Goal: Information Seeking & Learning: Learn about a topic

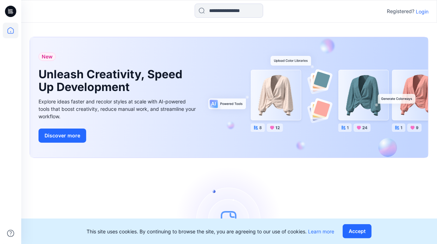
scroll to position [58, 0]
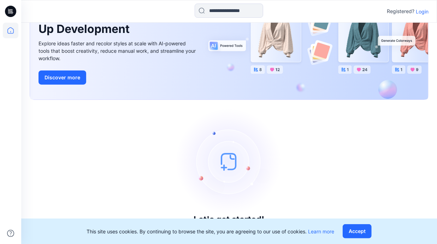
click at [420, 13] on p "Login" at bounding box center [422, 11] width 13 height 7
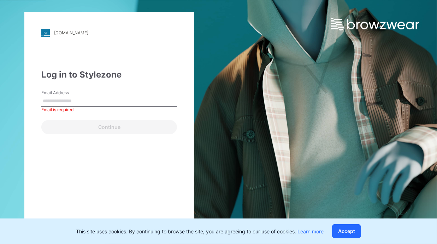
click at [70, 98] on input "Email Address" at bounding box center [109, 101] width 136 height 11
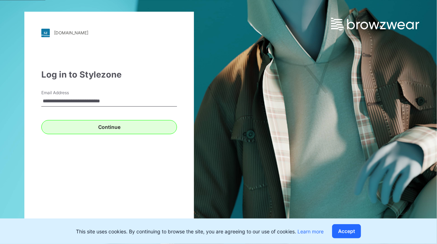
type input "**********"
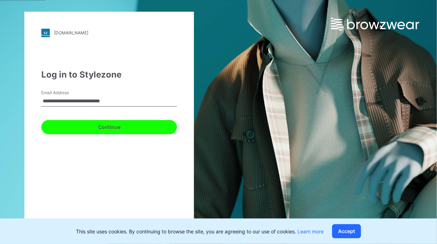
click at [86, 123] on button "Continue" at bounding box center [109, 127] width 136 height 14
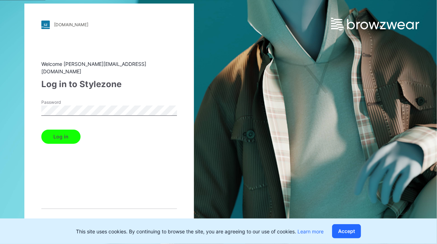
click at [62, 139] on button "Log in" at bounding box center [60, 136] width 39 height 14
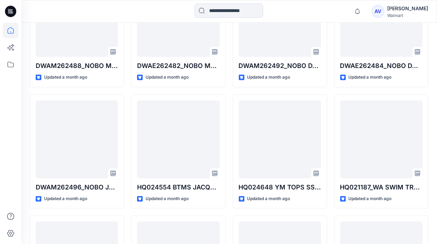
scroll to position [631, 0]
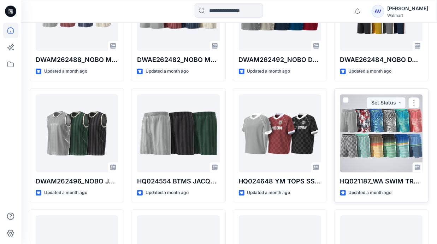
click at [399, 146] on div at bounding box center [382, 133] width 82 height 78
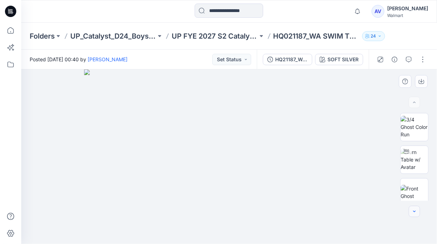
click at [411, 210] on button "button" at bounding box center [414, 210] width 11 height 11
click at [415, 210] on icon "button" at bounding box center [415, 211] width 6 height 6
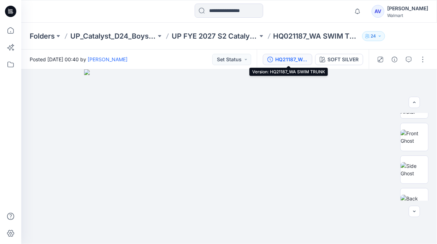
click at [302, 55] on button "HQ21187_WA SWIM TRUNK" at bounding box center [288, 59] width 50 height 11
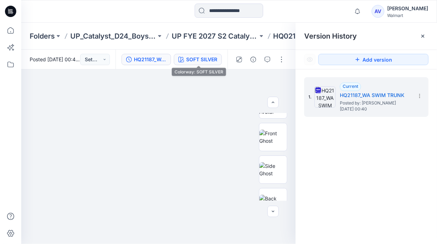
click at [203, 56] on button "SOFT SILVER" at bounding box center [198, 59] width 48 height 11
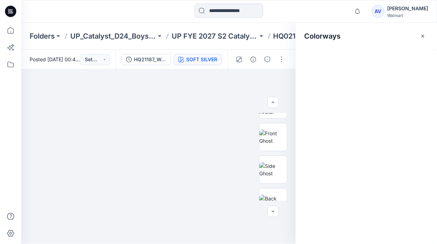
click at [202, 56] on div "SOFT SILVER" at bounding box center [201, 60] width 31 height 8
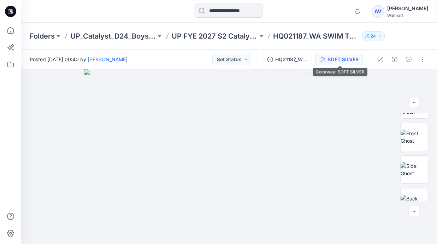
click at [325, 58] on icon "button" at bounding box center [323, 60] width 6 height 6
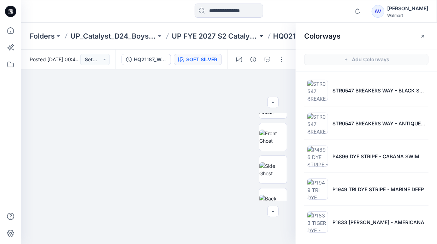
scroll to position [0, 0]
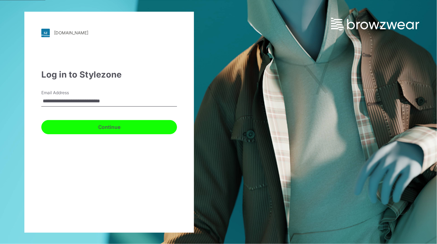
click at [106, 128] on button "Continue" at bounding box center [109, 127] width 136 height 14
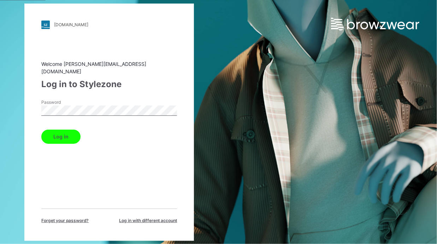
click at [73, 135] on button "Log in" at bounding box center [60, 136] width 39 height 14
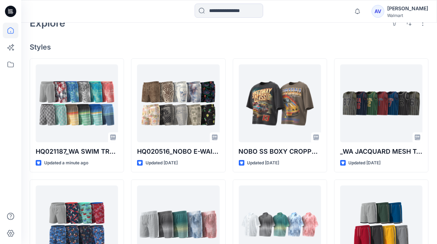
scroll to position [178, 0]
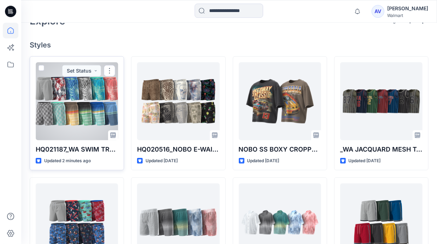
click at [62, 116] on div at bounding box center [77, 101] width 82 height 78
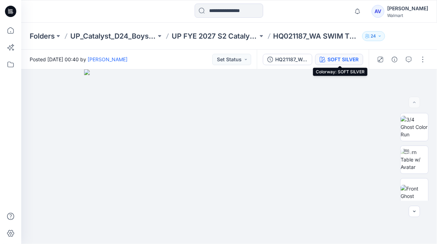
click at [334, 58] on div "SOFT SILVER" at bounding box center [343, 60] width 31 height 8
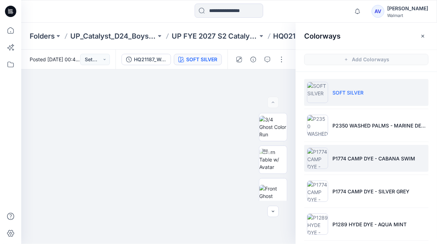
click at [367, 155] on p "P1774 CAMP DYE - CABANA SWIM" at bounding box center [374, 158] width 83 height 7
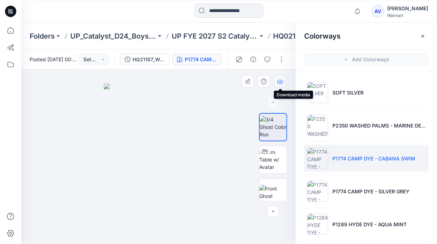
click at [280, 80] on icon "button" at bounding box center [281, 82] width 6 height 6
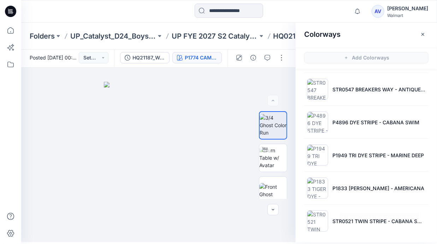
scroll to position [430, 0]
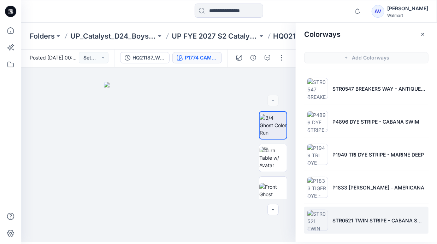
click at [346, 214] on li "STR0521 TWIN STRIPE - CABANA SWIM" at bounding box center [367, 220] width 124 height 27
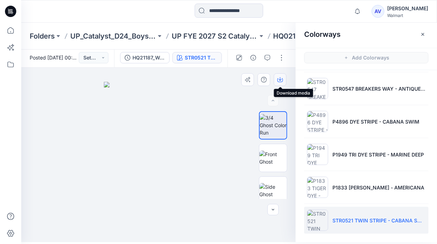
click at [279, 77] on icon "button" at bounding box center [281, 80] width 6 height 6
click at [364, 8] on icon "button" at bounding box center [357, 11] width 13 height 14
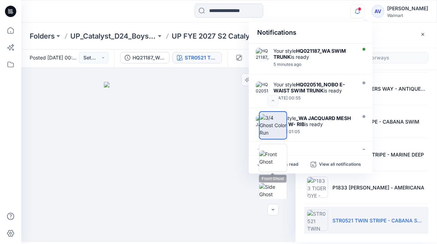
click at [296, 164] on div at bounding box center [273, 155] width 45 height 88
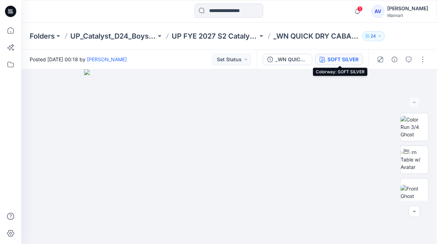
click at [331, 60] on div "SOFT SILVER" at bounding box center [343, 60] width 31 height 8
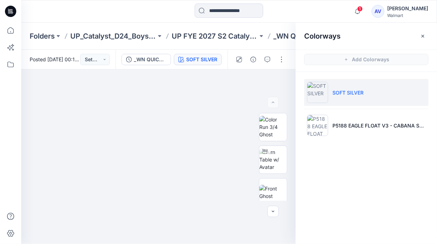
click at [332, 111] on ul "SOFT SILVER P5188 EAGLE FLOAT V3 - CABANA SWIM" at bounding box center [366, 109] width 141 height 74
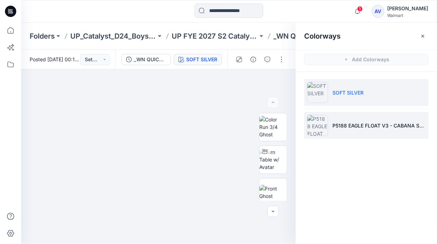
click at [334, 115] on li "P5188 EAGLE FLOAT V3 - CABANA SWIM" at bounding box center [367, 125] width 124 height 27
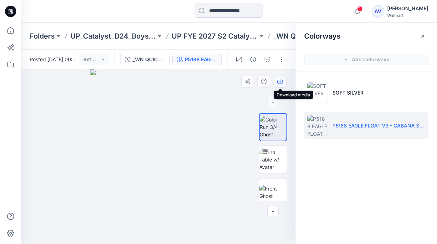
click at [284, 83] on button "button" at bounding box center [280, 81] width 13 height 13
